Goal: Task Accomplishment & Management: Use online tool/utility

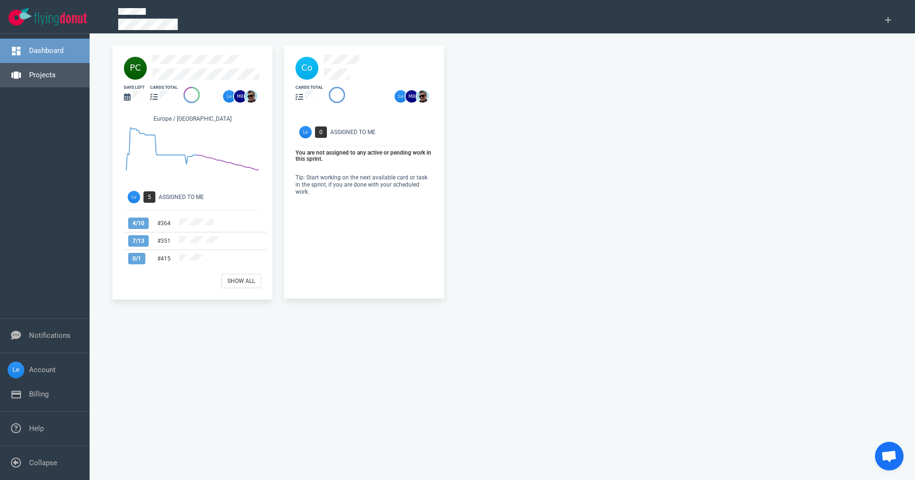
click at [47, 79] on link "Projects" at bounding box center [42, 75] width 27 height 9
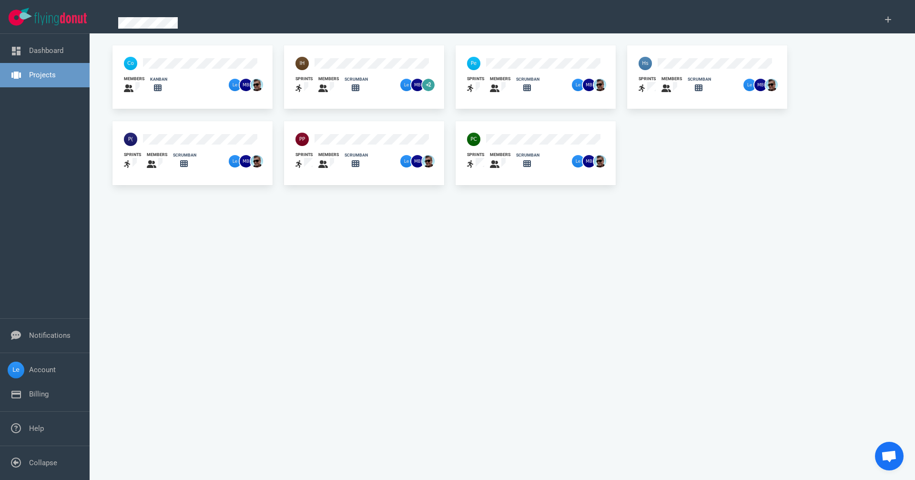
click at [357, 132] on div at bounding box center [516, 139] width 111 height 25
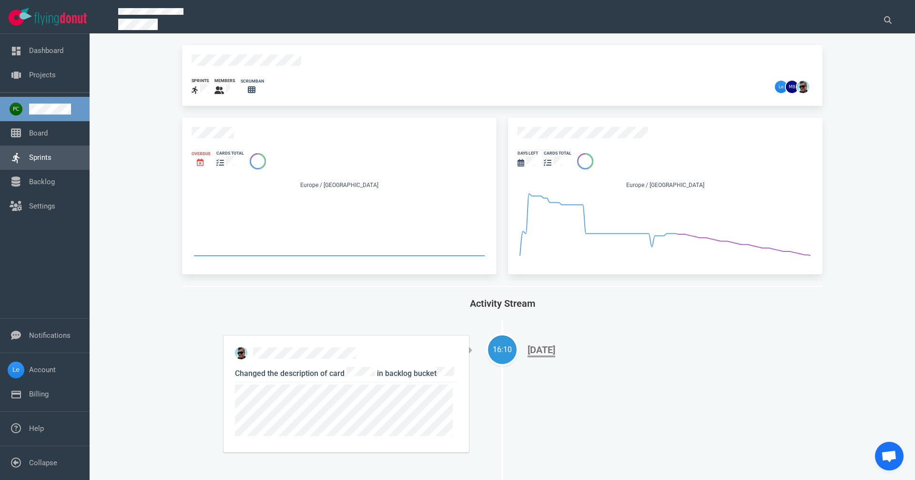
click at [38, 153] on link "Sprints" at bounding box center [40, 157] width 22 height 9
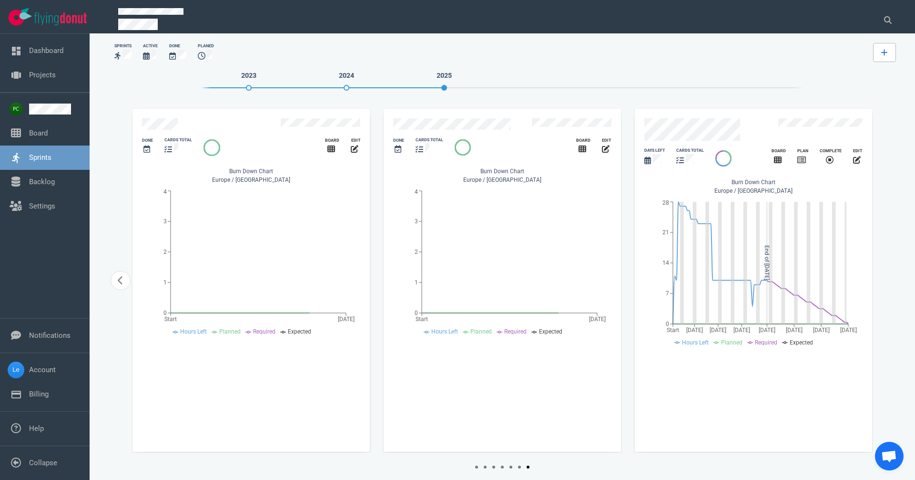
click at [357, 56] on link at bounding box center [884, 52] width 23 height 19
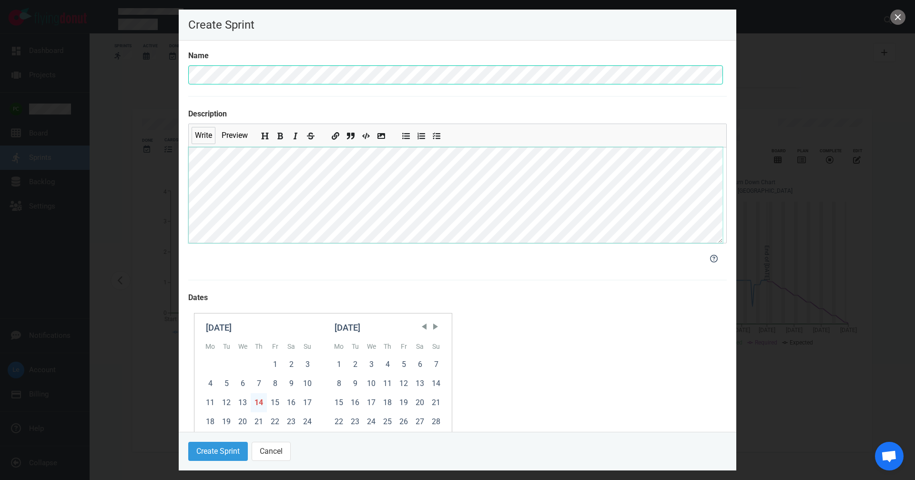
scroll to position [48, 0]
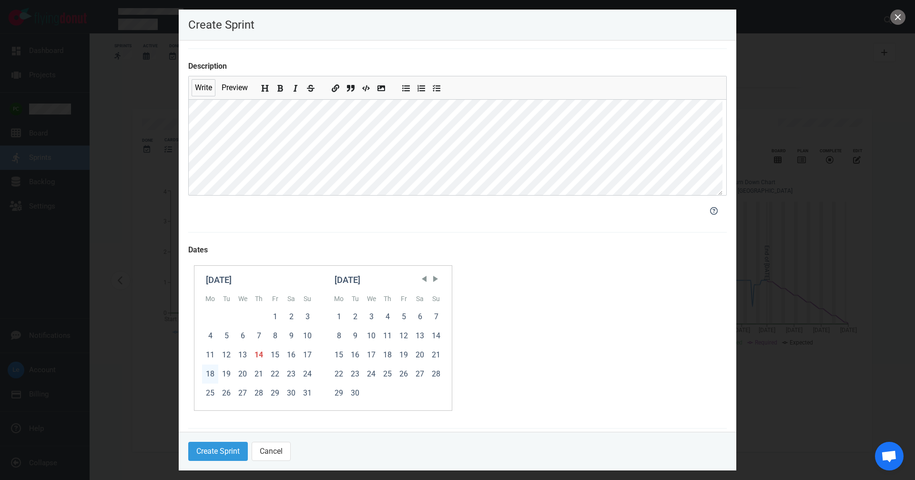
click at [212, 231] on div "18" at bounding box center [210, 373] width 16 height 19
click at [297, 231] on div "23" at bounding box center [291, 373] width 16 height 19
click at [233, 231] on button "Create Sprint" at bounding box center [218, 450] width 60 height 19
